Goal: Browse casually

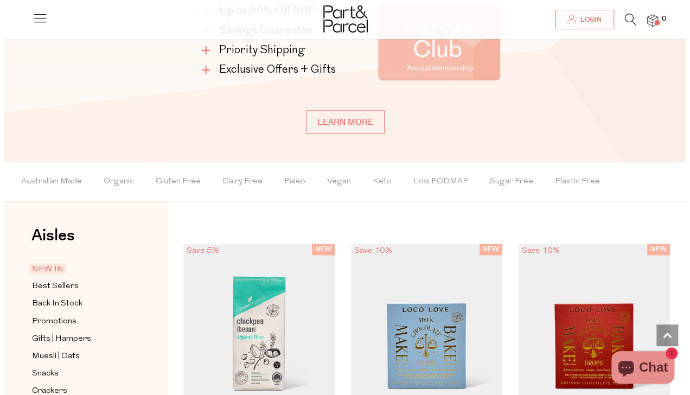
scroll to position [700, 0]
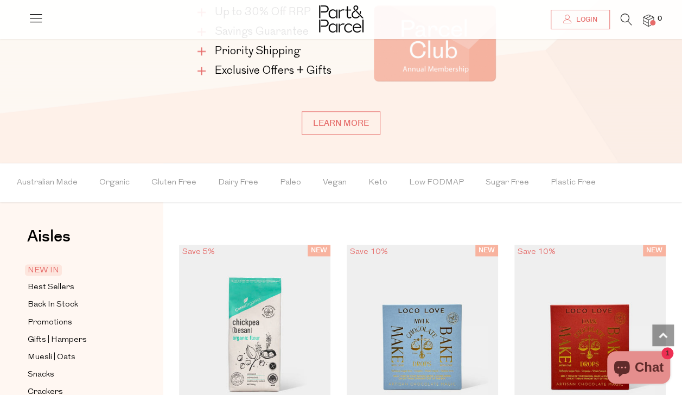
click at [627, 16] on icon at bounding box center [626, 20] width 11 height 12
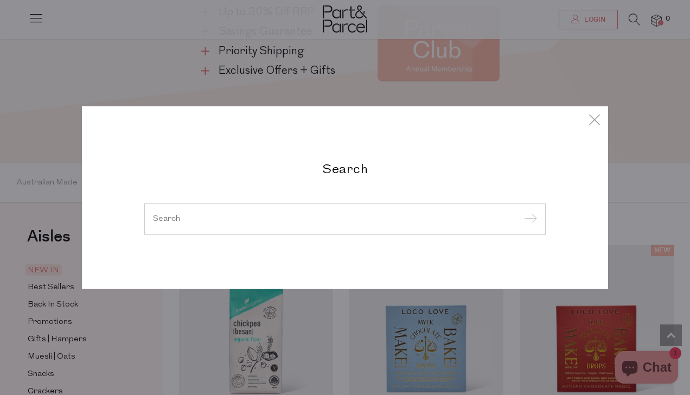
type input "["
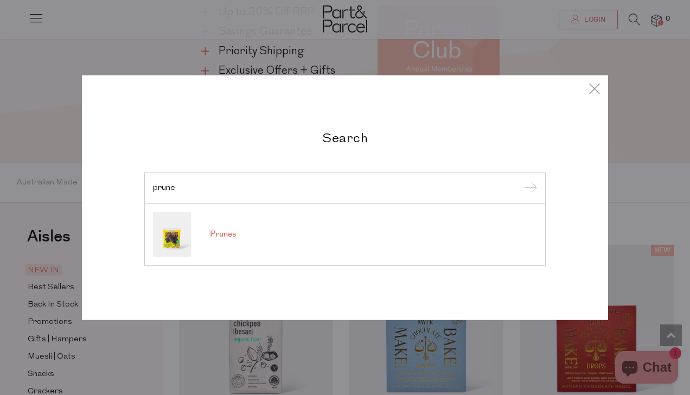
type input "prune"
click at [219, 234] on span "Prunes" at bounding box center [223, 234] width 26 height 11
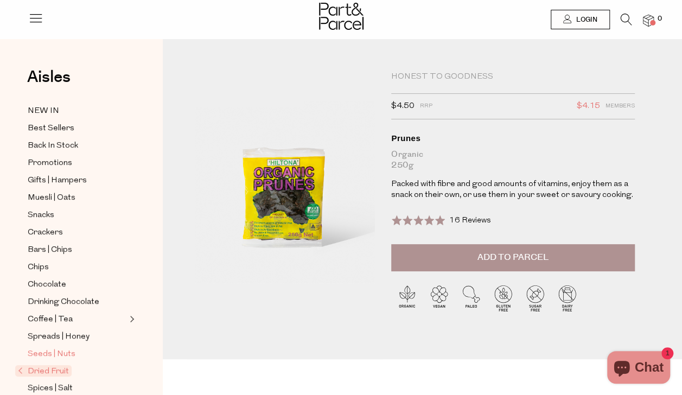
click at [38, 349] on span "Seeds | Nuts" at bounding box center [52, 354] width 48 height 13
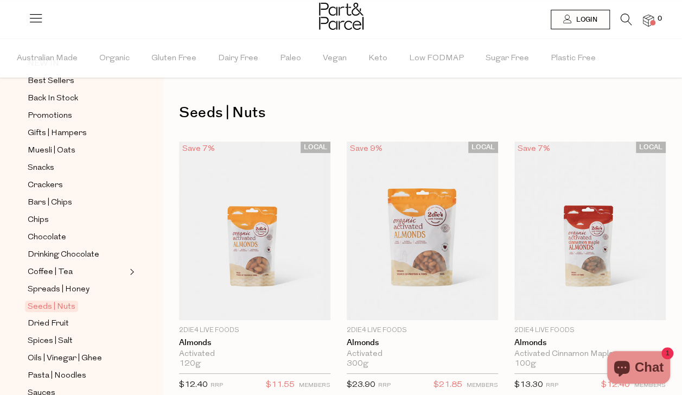
scroll to position [98, 0]
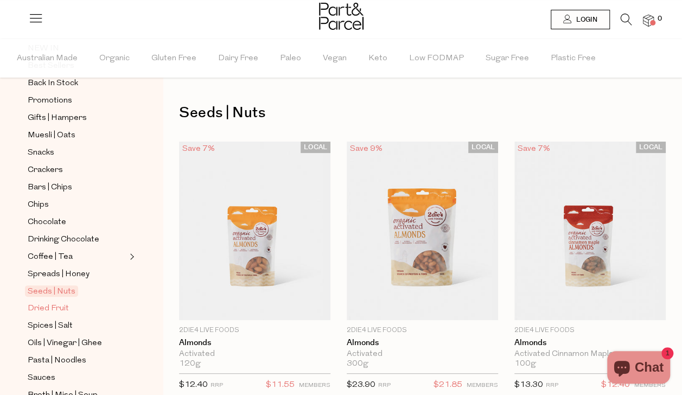
click at [37, 302] on span "Dried Fruit" at bounding box center [48, 308] width 41 height 13
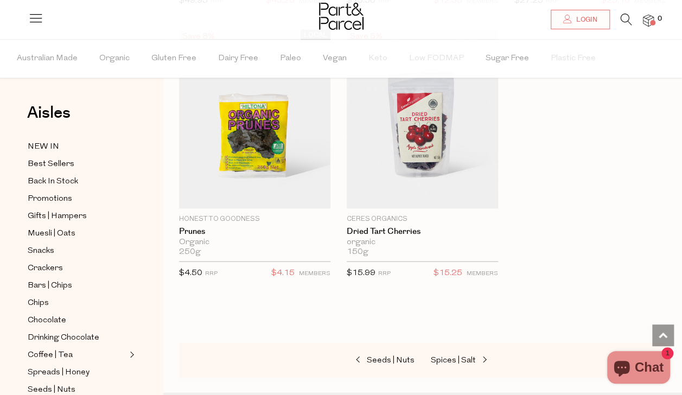
scroll to position [929, 0]
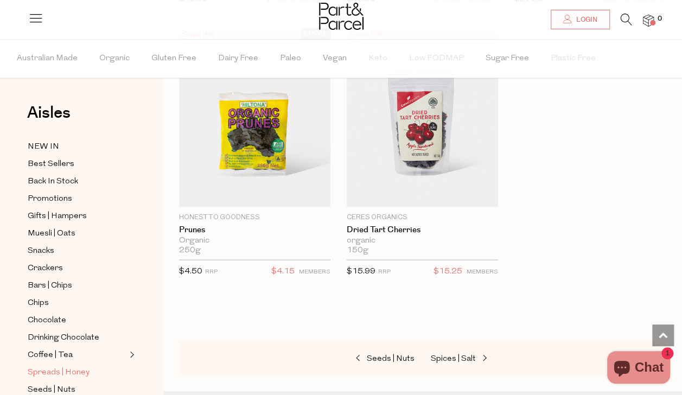
click at [51, 366] on span "Spreads | Honey" at bounding box center [59, 372] width 62 height 13
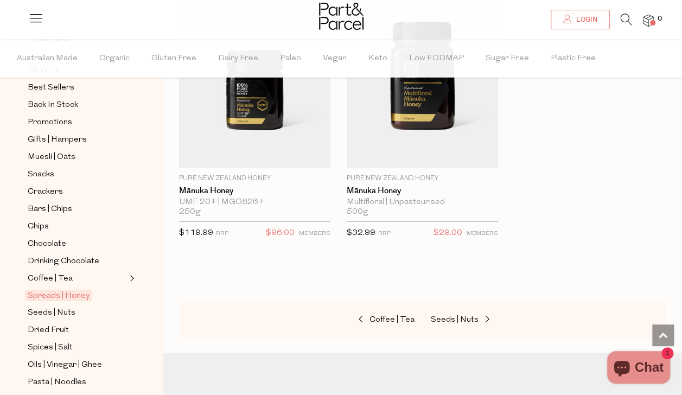
scroll to position [89, 0]
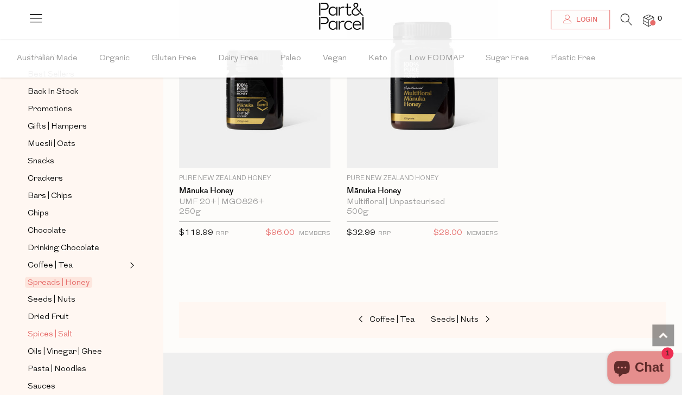
click at [40, 328] on span "Spices | Salt" at bounding box center [50, 334] width 45 height 13
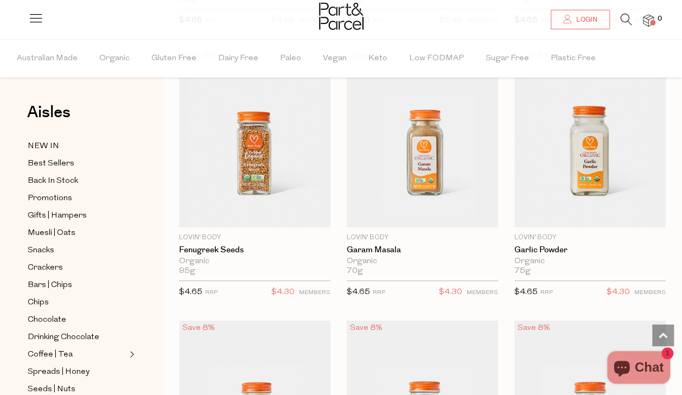
scroll to position [3929, 0]
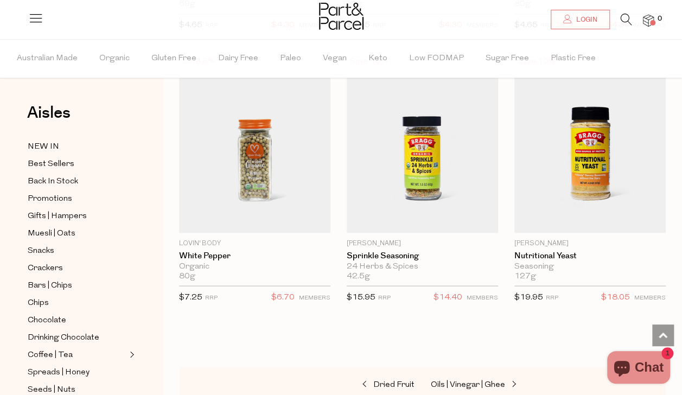
scroll to position [5007, 0]
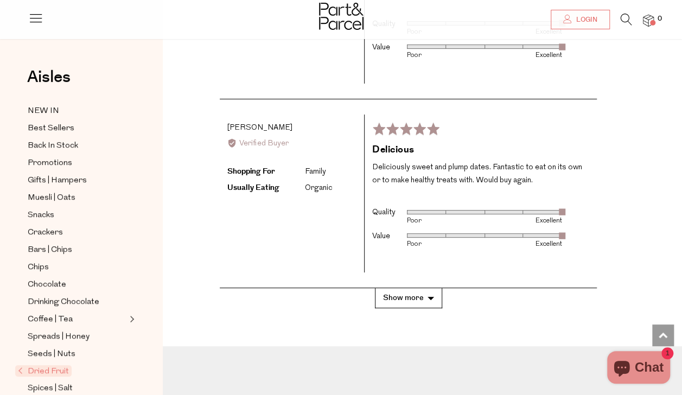
scroll to position [2168, 0]
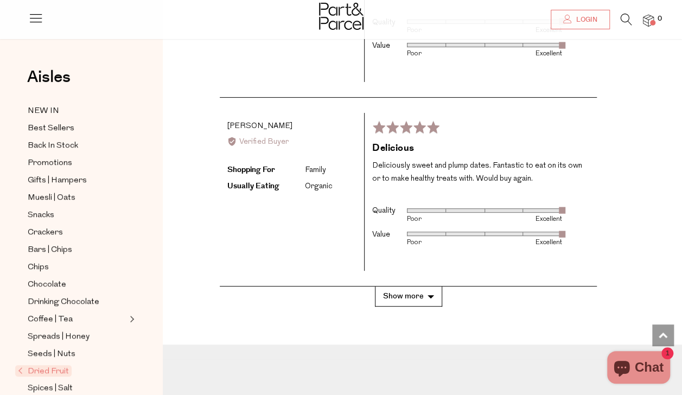
click at [419, 306] on button "Show more" at bounding box center [408, 296] width 67 height 20
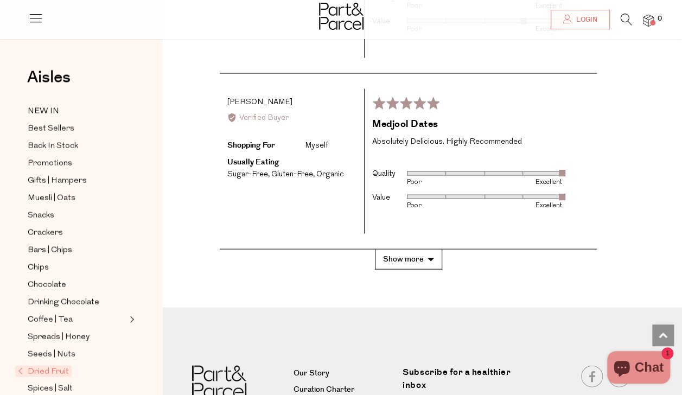
scroll to position [3035, 0]
click at [421, 269] on button "Show more" at bounding box center [408, 259] width 67 height 20
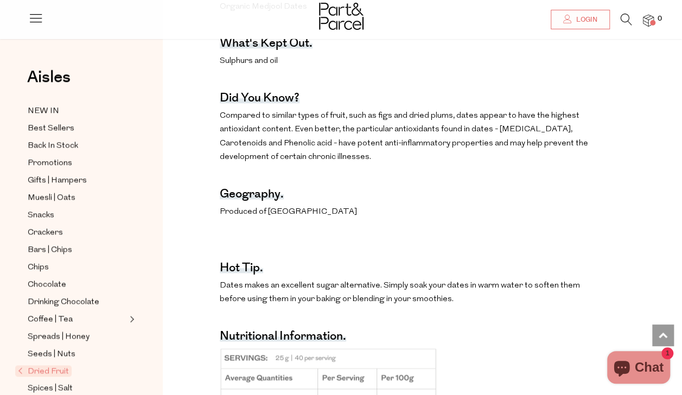
scroll to position [558, 0]
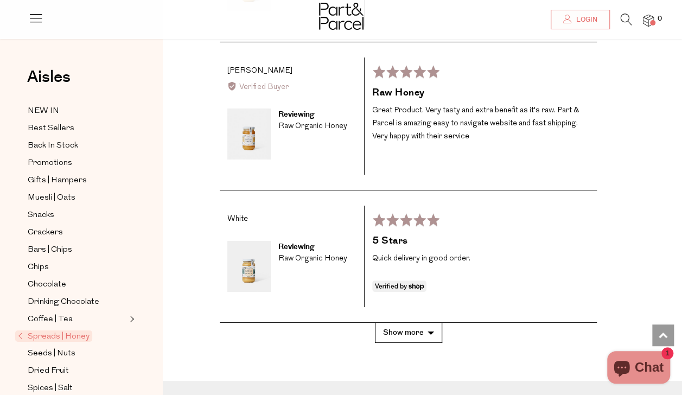
scroll to position [1893, 0]
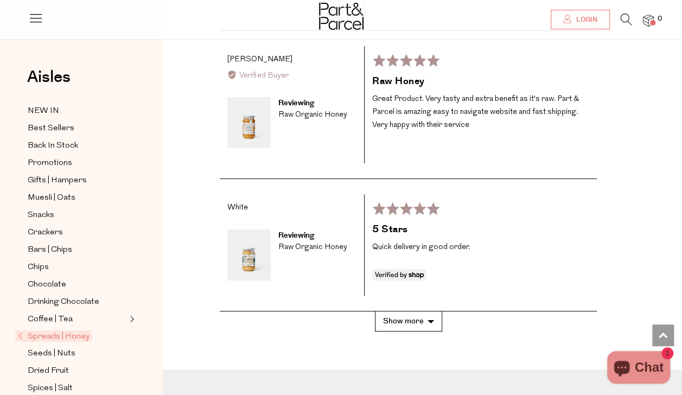
click at [414, 311] on button "Show more" at bounding box center [408, 321] width 67 height 20
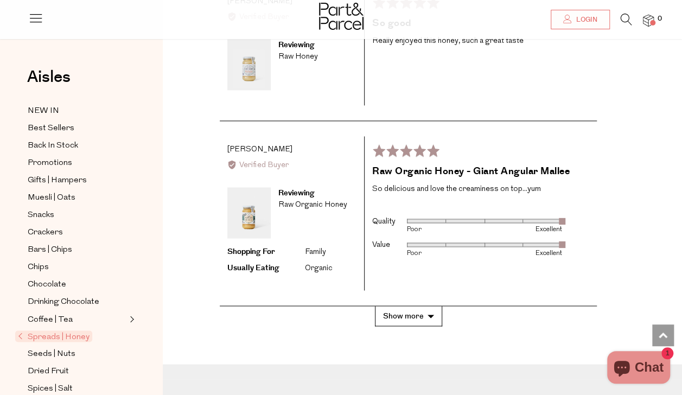
scroll to position [2761, 0]
click at [417, 306] on button "Show more" at bounding box center [408, 316] width 67 height 20
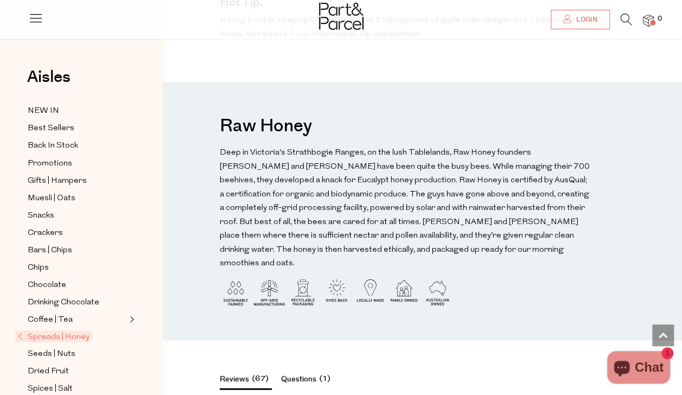
scroll to position [0, 0]
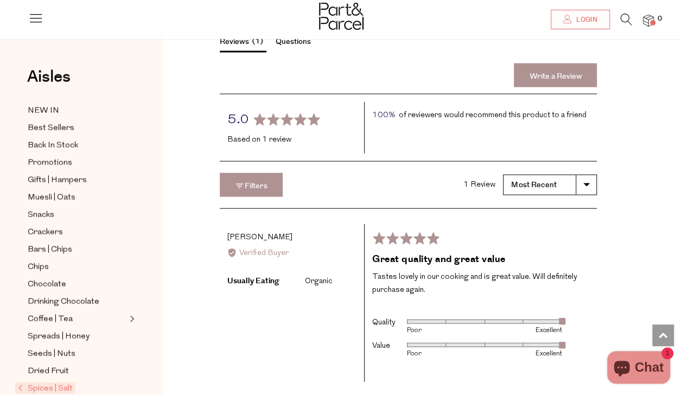
scroll to position [1055, 0]
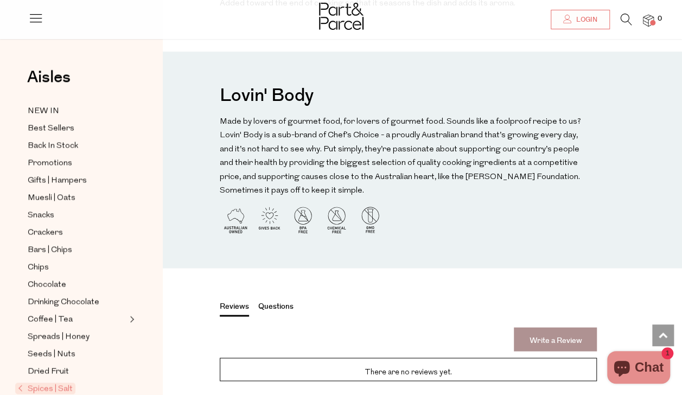
scroll to position [755, 0]
